Goal: Find specific page/section: Find specific page/section

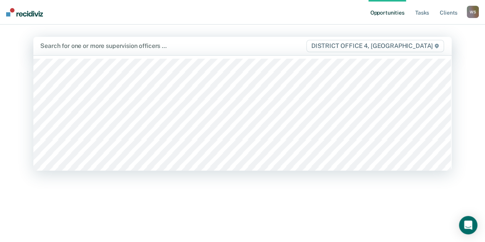
click at [126, 48] on div at bounding box center [172, 45] width 265 height 9
type input "ste"
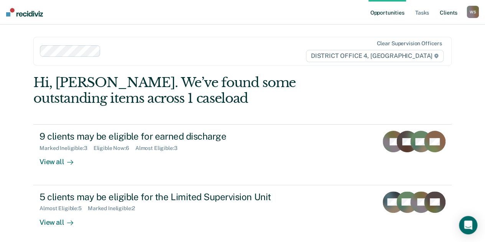
click at [446, 10] on link "Client s" at bounding box center [448, 12] width 21 height 25
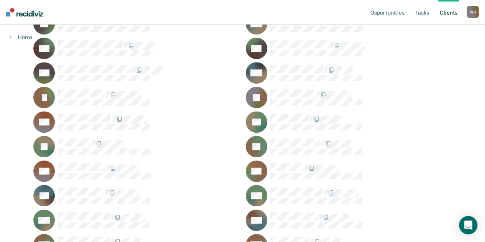
scroll to position [260, 0]
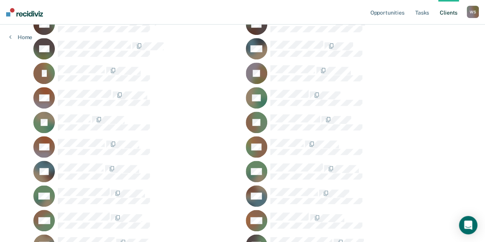
click at [307, 36] on ul "JB JB JB JB DB AC AD [PERSON_NAME] CG JG MH CH SH KH MH IJ ZJ ML RL JL FL ML LM…" at bounding box center [242, 171] width 418 height 610
click at [305, 38] on div "MH" at bounding box center [349, 48] width 206 height 21
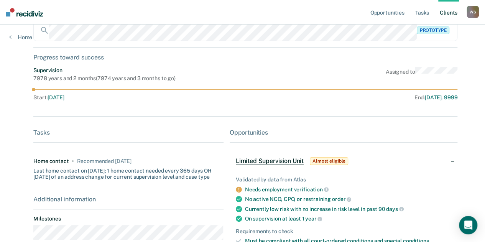
scroll to position [173, 0]
